Goal: Obtain resource: Download file/media

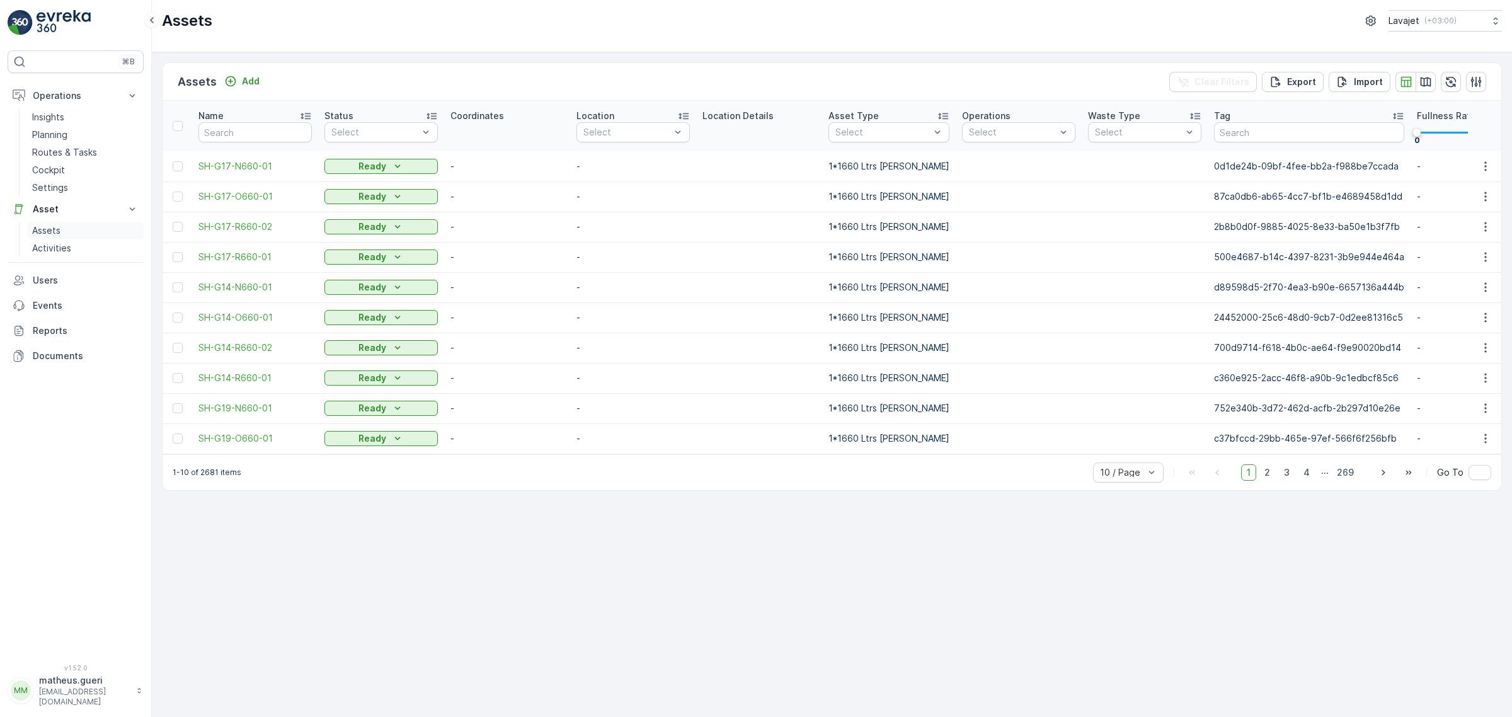
click at [47, 230] on p "Assets" at bounding box center [46, 230] width 28 height 13
click at [42, 229] on p "Assets" at bounding box center [46, 230] width 28 height 13
click at [52, 238] on link "Assets" at bounding box center [85, 231] width 117 height 18
click at [57, 249] on p "Activities" at bounding box center [51, 248] width 39 height 13
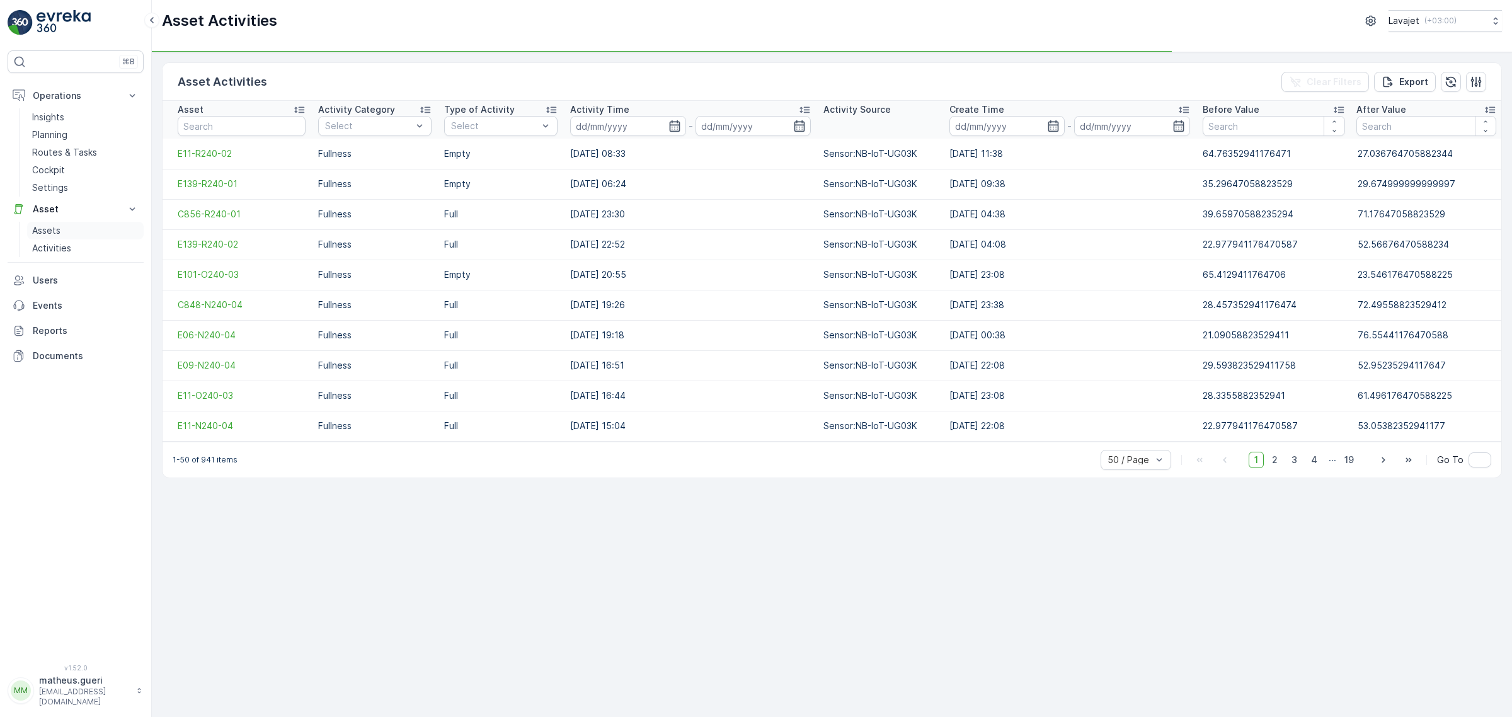
click at [45, 235] on p "Assets" at bounding box center [46, 230] width 28 height 13
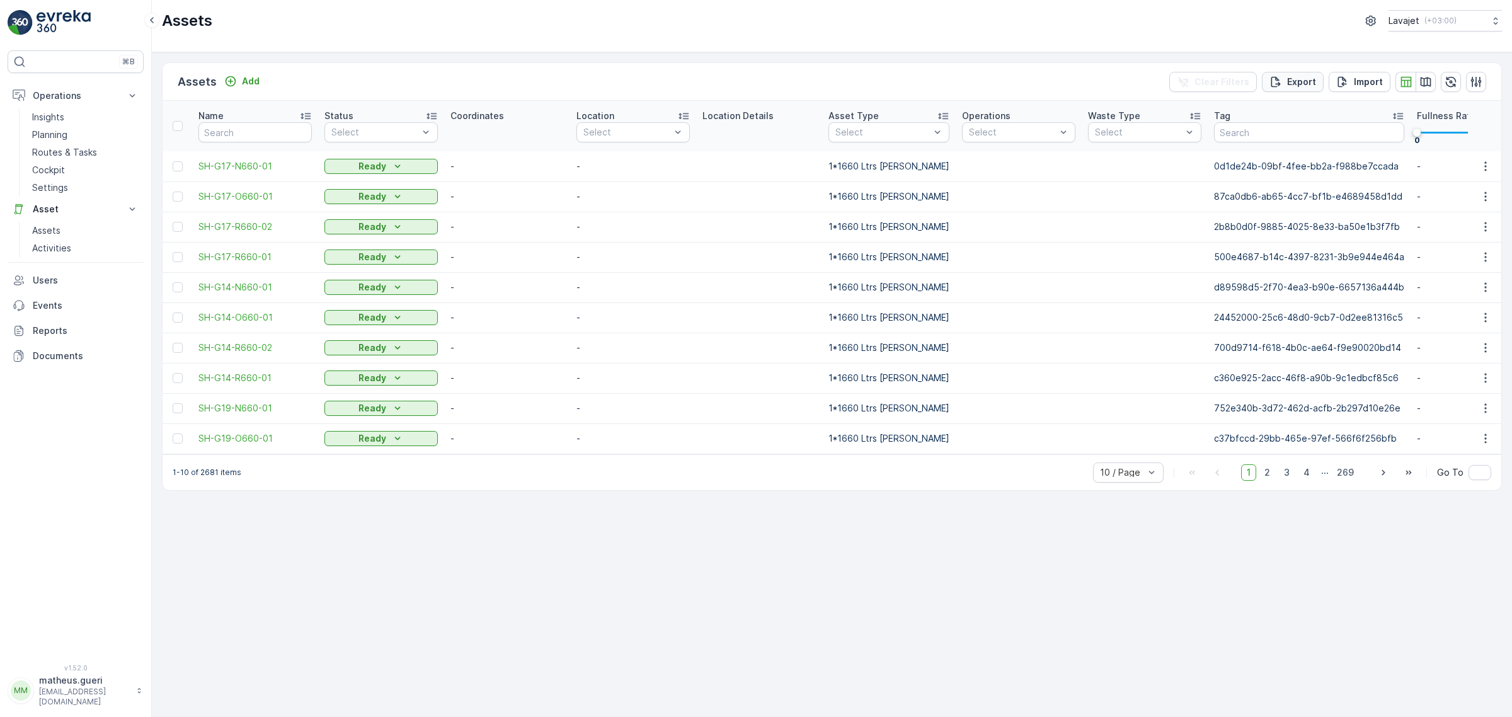
click at [1302, 87] on p "Export" at bounding box center [1301, 82] width 29 height 13
click at [1329, 80] on span "reports" at bounding box center [1399, 75] width 170 height 13
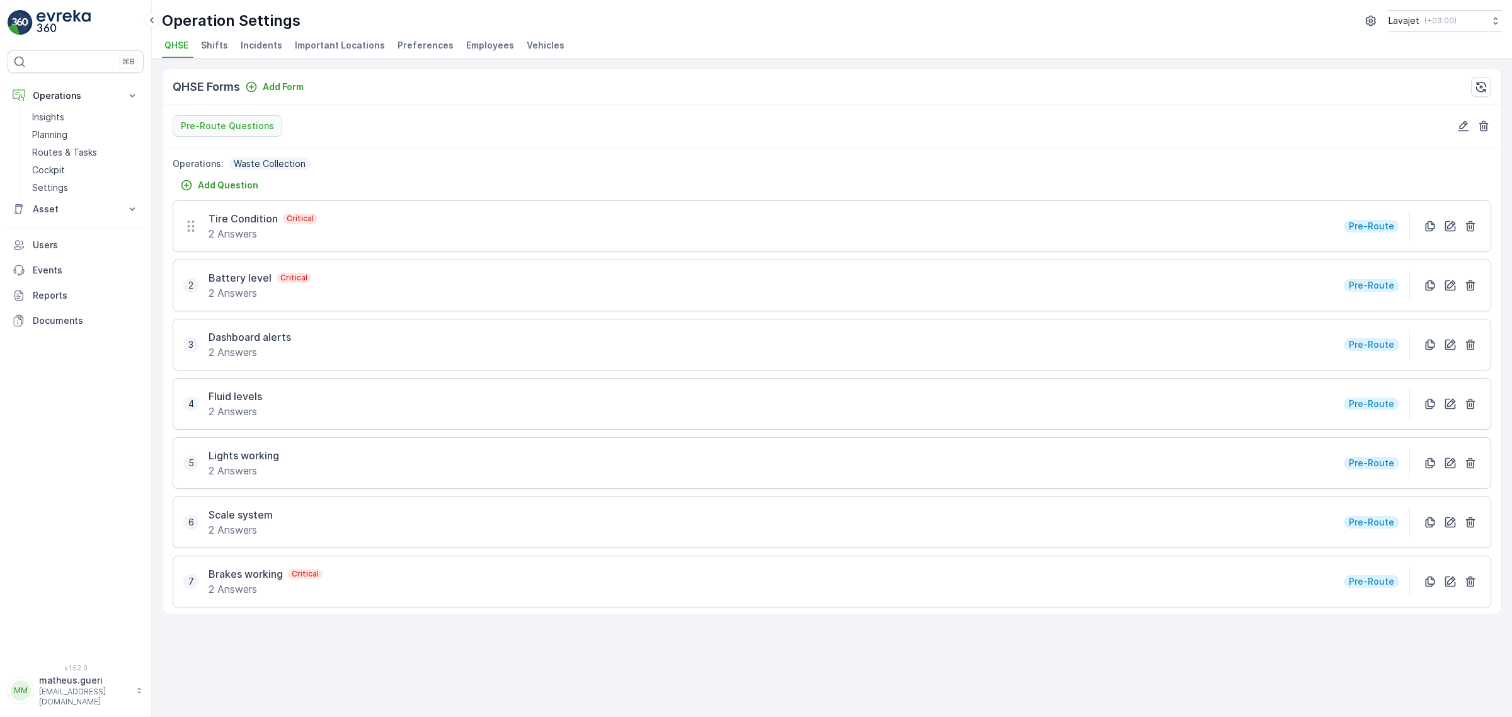
click at [1333, 239] on div "Tire Condition Critical 2 Answers Pre-Route" at bounding box center [832, 226] width 1318 height 52
click at [274, 220] on p "Tire Condition" at bounding box center [242, 218] width 69 height 15
click at [194, 233] on icon at bounding box center [190, 226] width 15 height 15
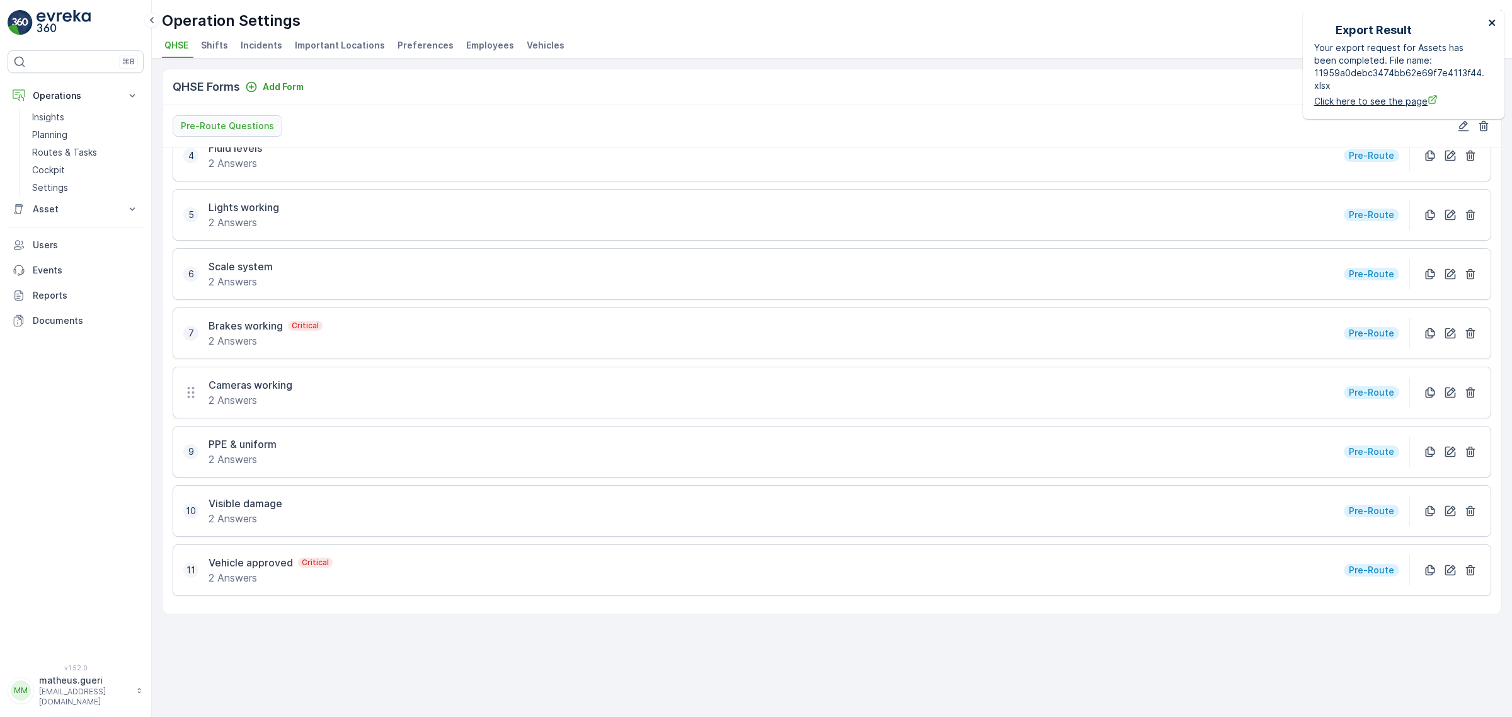
click at [1496, 22] on icon "close" at bounding box center [1492, 23] width 9 height 10
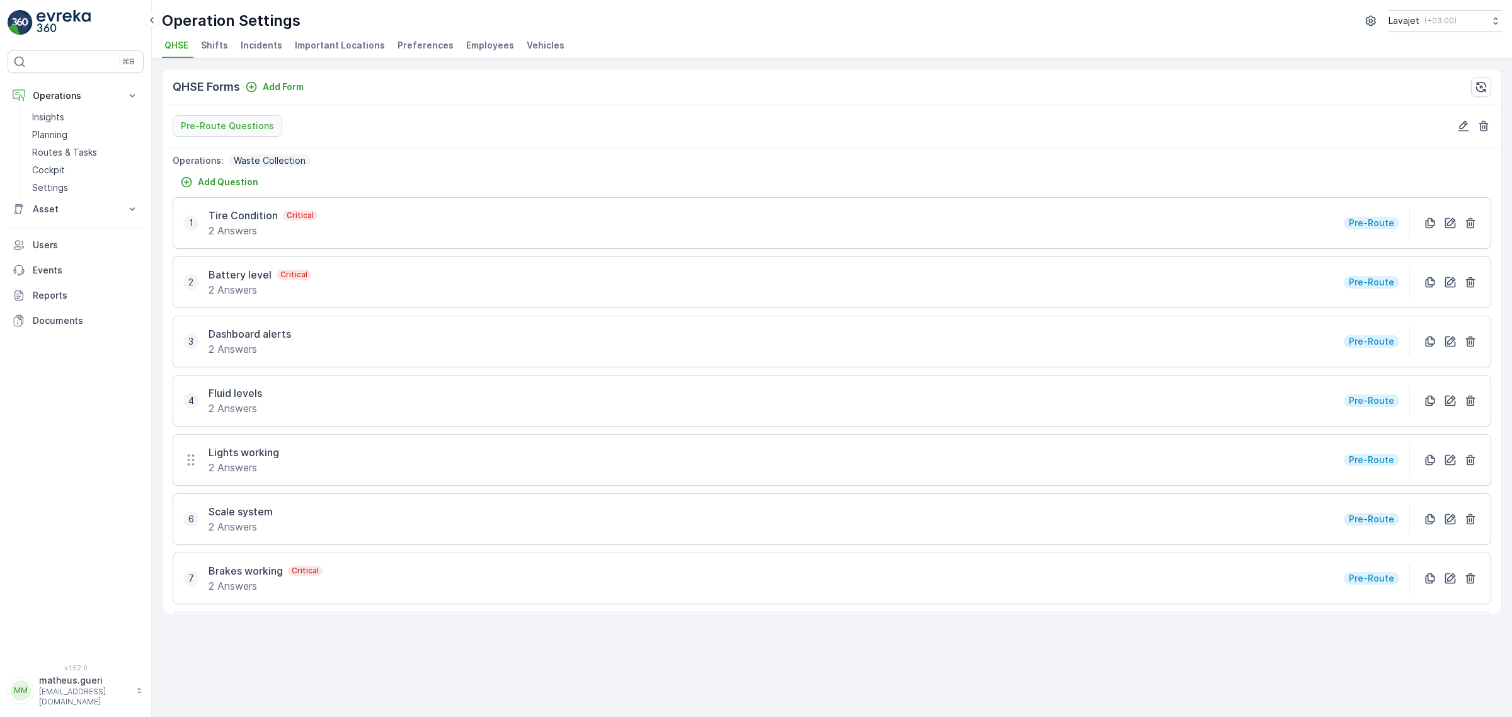
scroll to position [0, 0]
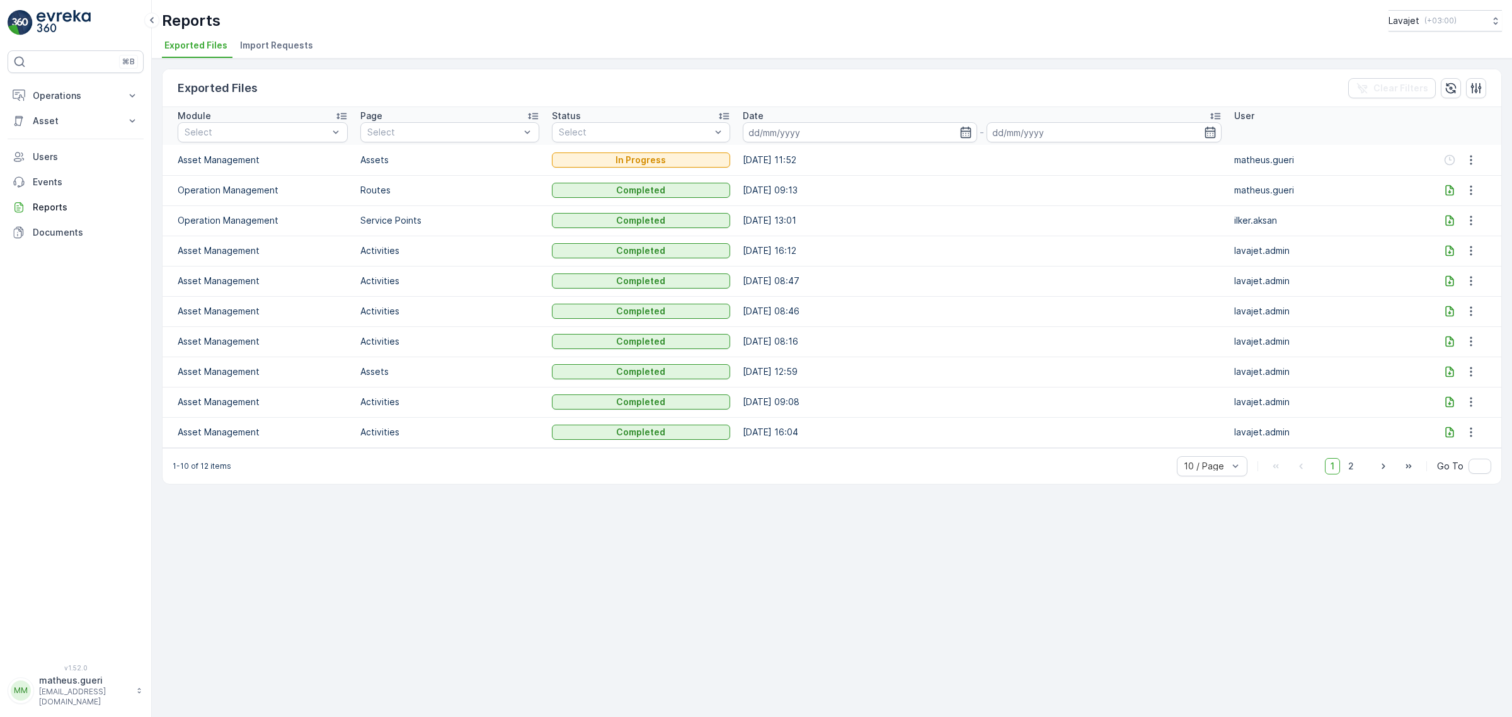
click at [1445, 376] on icon at bounding box center [1449, 372] width 8 height 11
click at [1443, 225] on icon at bounding box center [1449, 220] width 13 height 13
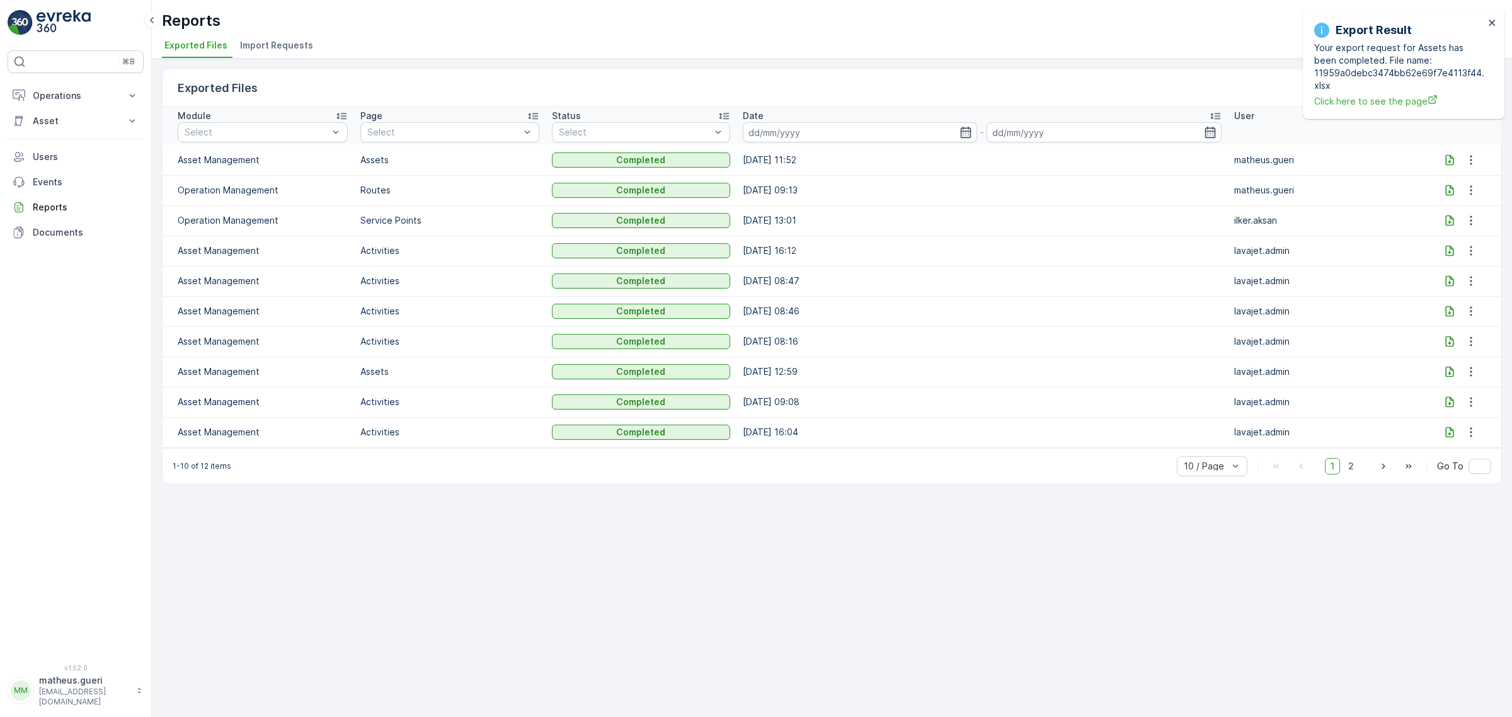
click at [1449, 161] on icon at bounding box center [1449, 160] width 13 height 13
